Goal: Find specific page/section: Find specific page/section

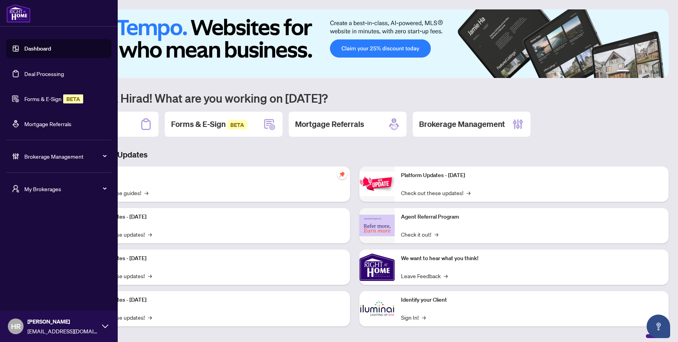
click at [37, 98] on link "Forms & E-Sign BETA" at bounding box center [53, 98] width 59 height 7
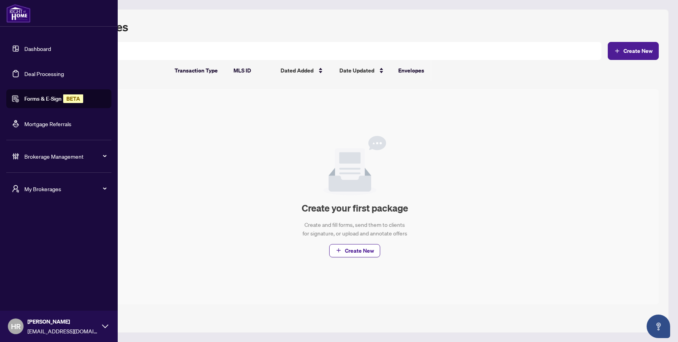
click at [33, 99] on link "Forms & E-Sign BETA" at bounding box center [53, 98] width 59 height 7
click at [37, 47] on link "Dashboard" at bounding box center [37, 48] width 27 height 7
